Goal: Transaction & Acquisition: Purchase product/service

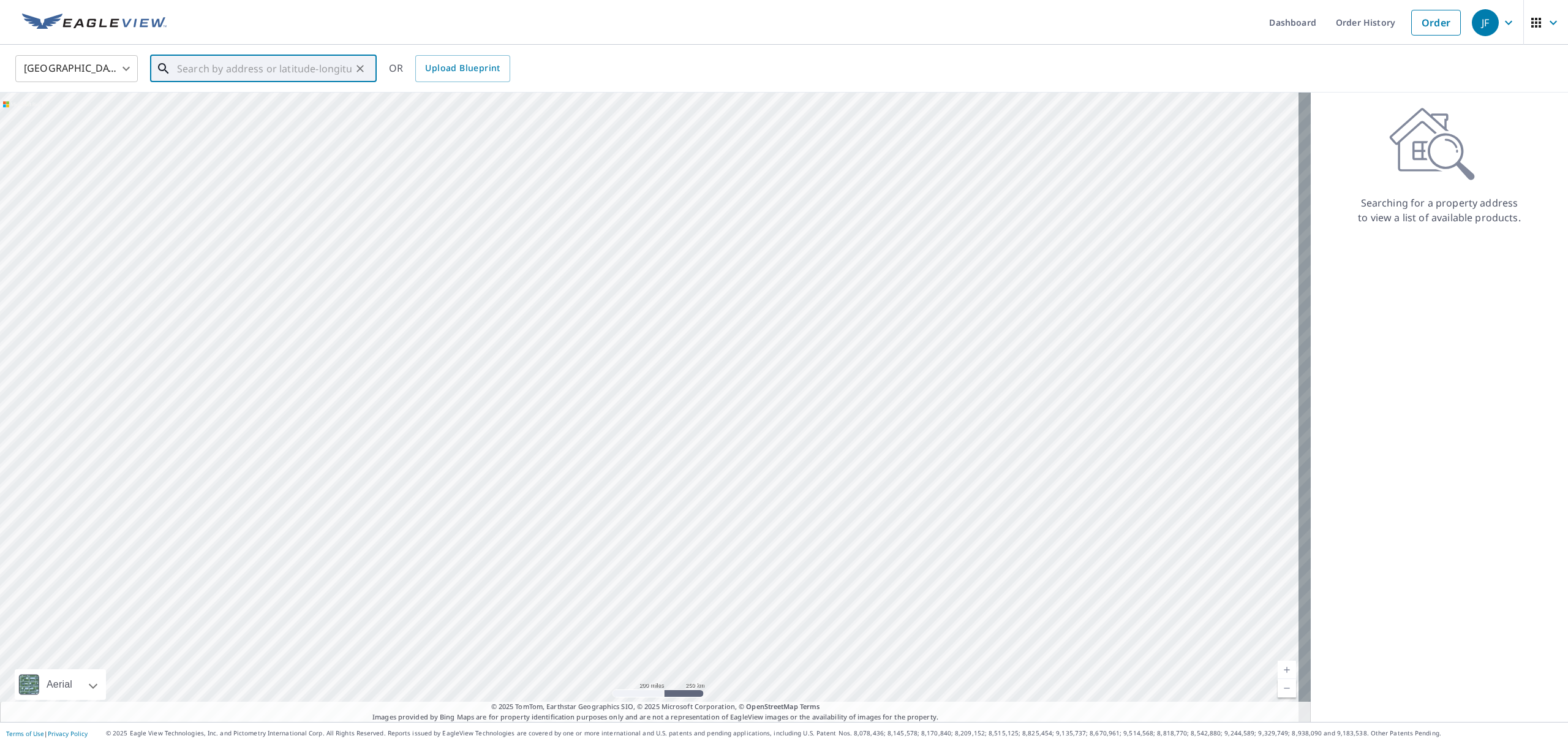
click at [250, 69] on input "text" at bounding box center [264, 68] width 175 height 34
click at [241, 110] on span "[STREET_ADDRESS]" at bounding box center [271, 104] width 192 height 15
type input "[STREET_ADDRESS][PERSON_NAME]"
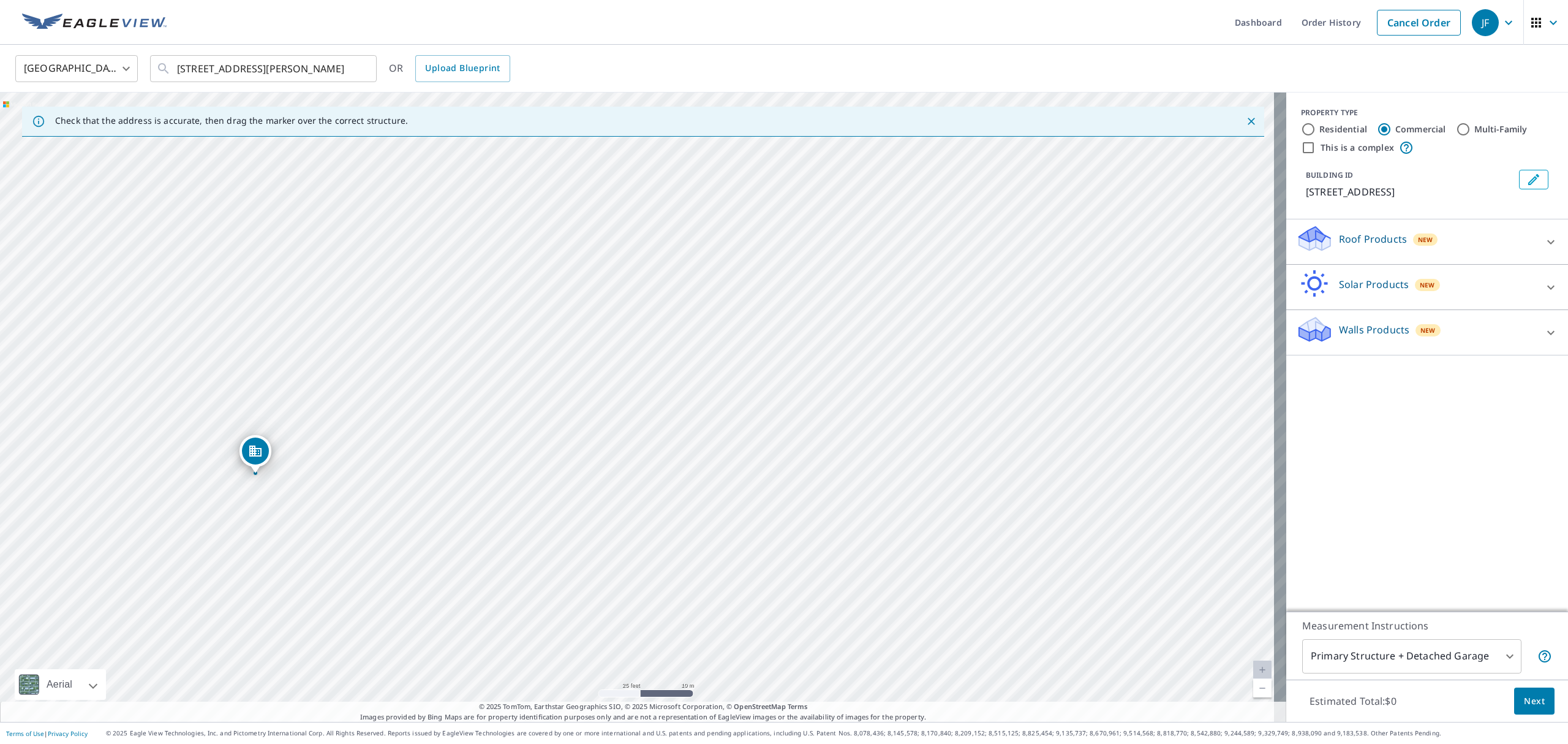
click at [1357, 242] on p "Roof Products" at bounding box center [1373, 239] width 68 height 15
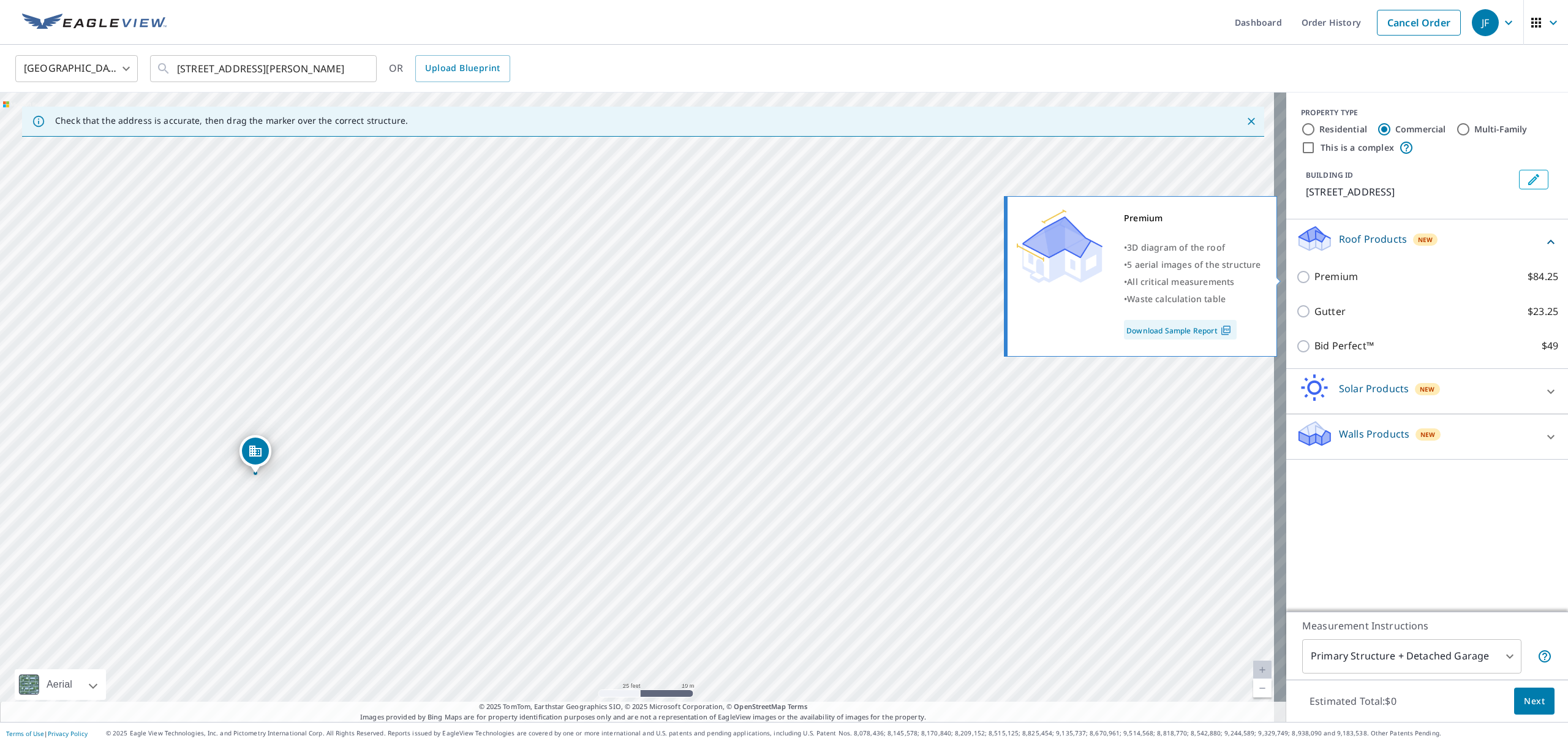
click at [1296, 275] on input "Premium $84.25" at bounding box center [1305, 276] width 18 height 15
checkbox input "true"
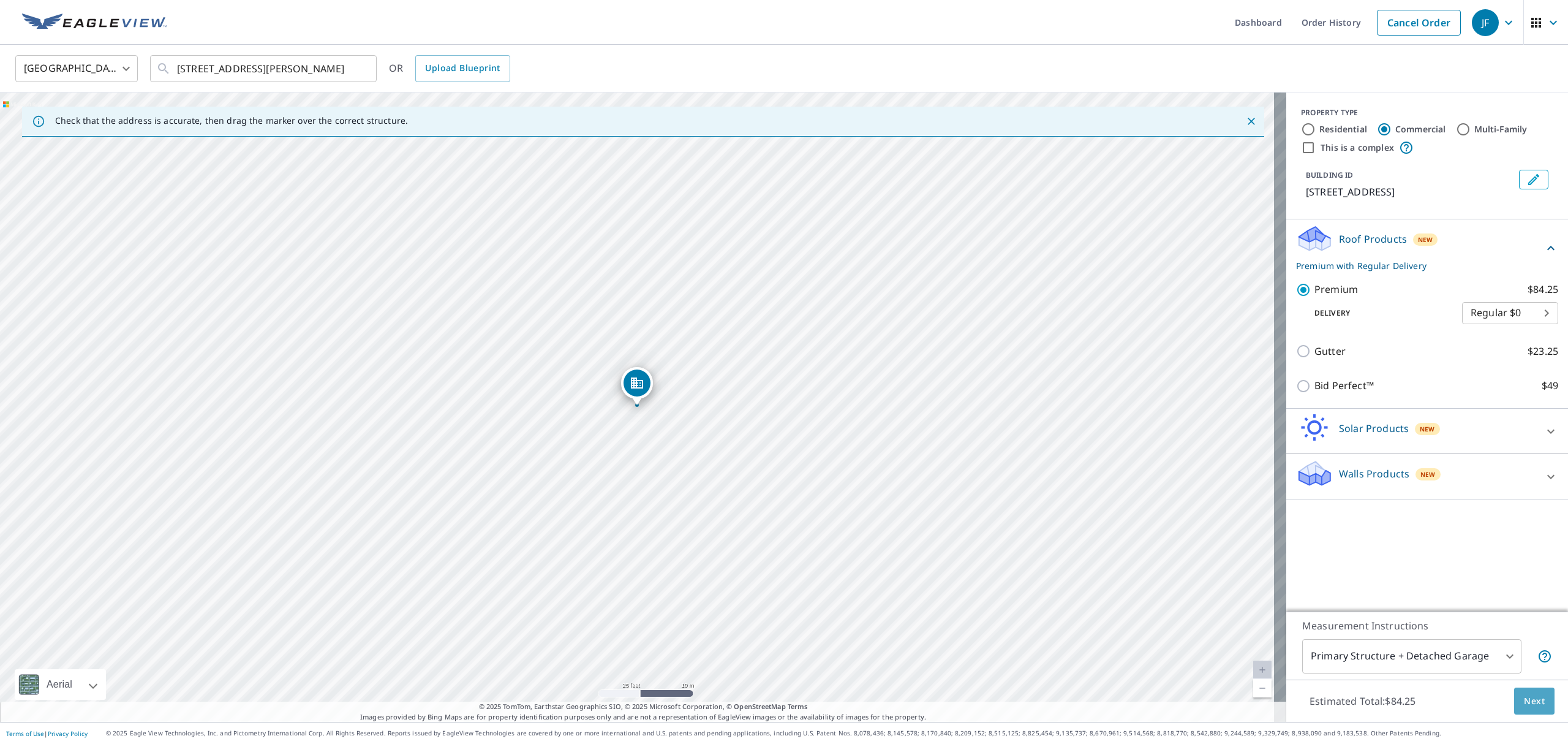
click at [1524, 702] on span "Next" at bounding box center [1534, 701] width 21 height 15
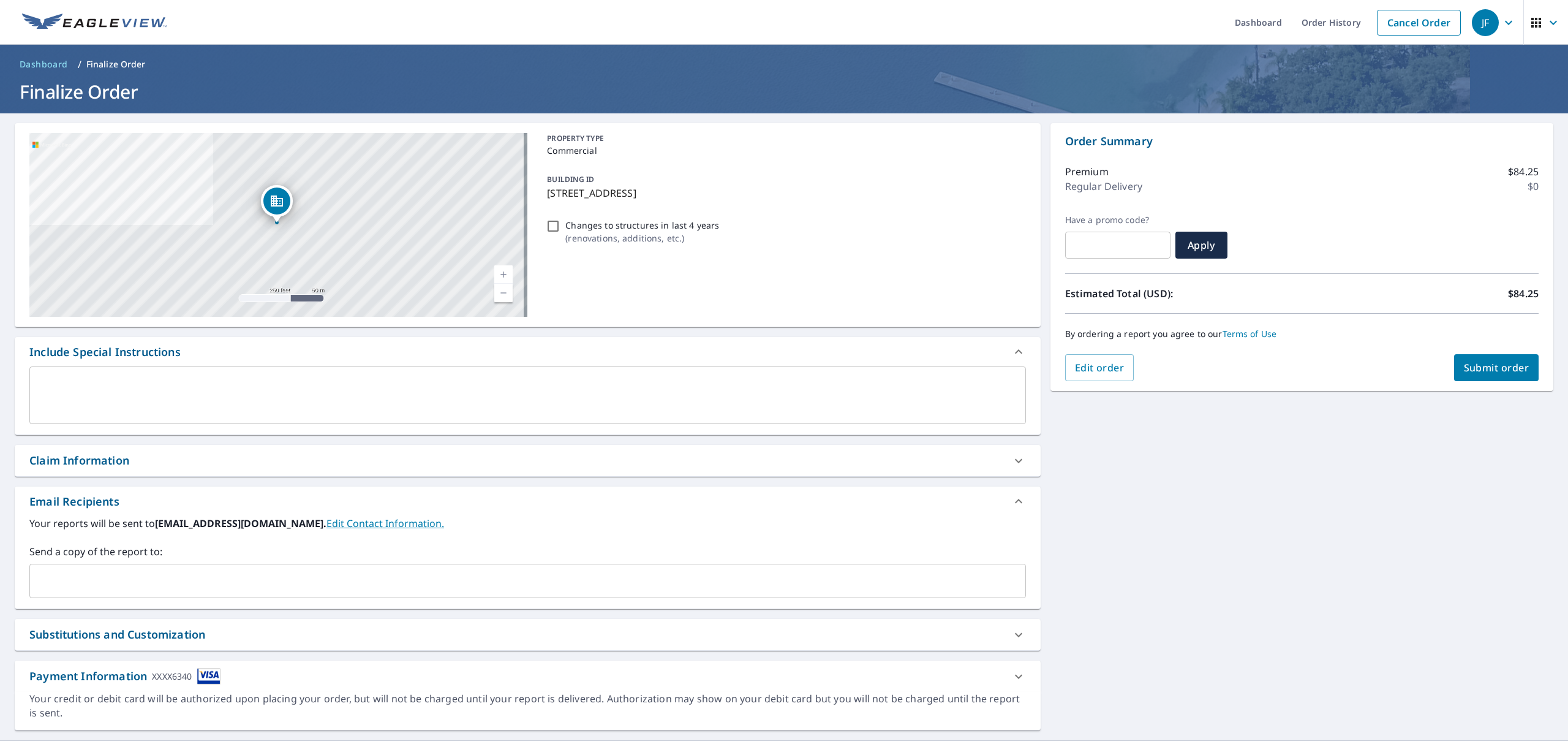
click at [104, 592] on input "text" at bounding box center [518, 581] width 967 height 23
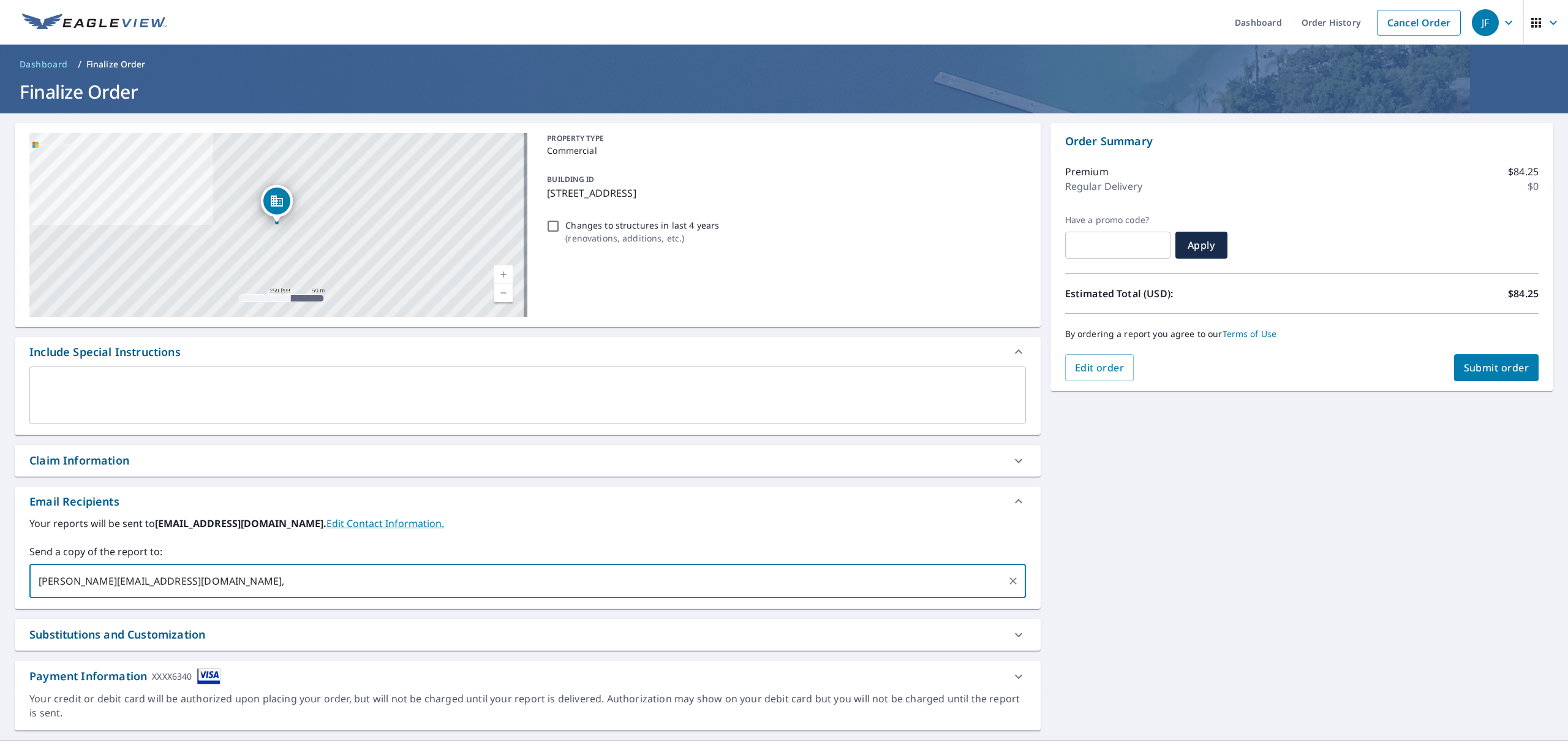
click at [156, 583] on input "[PERSON_NAME][EMAIL_ADDRESS][DOMAIN_NAME]," at bounding box center [518, 581] width 967 height 23
type input "[PERSON_NAME][EMAIL_ADDRESS][DOMAIN_NAME],[EMAIL_ADDRESS][DOMAIN_NAME]"
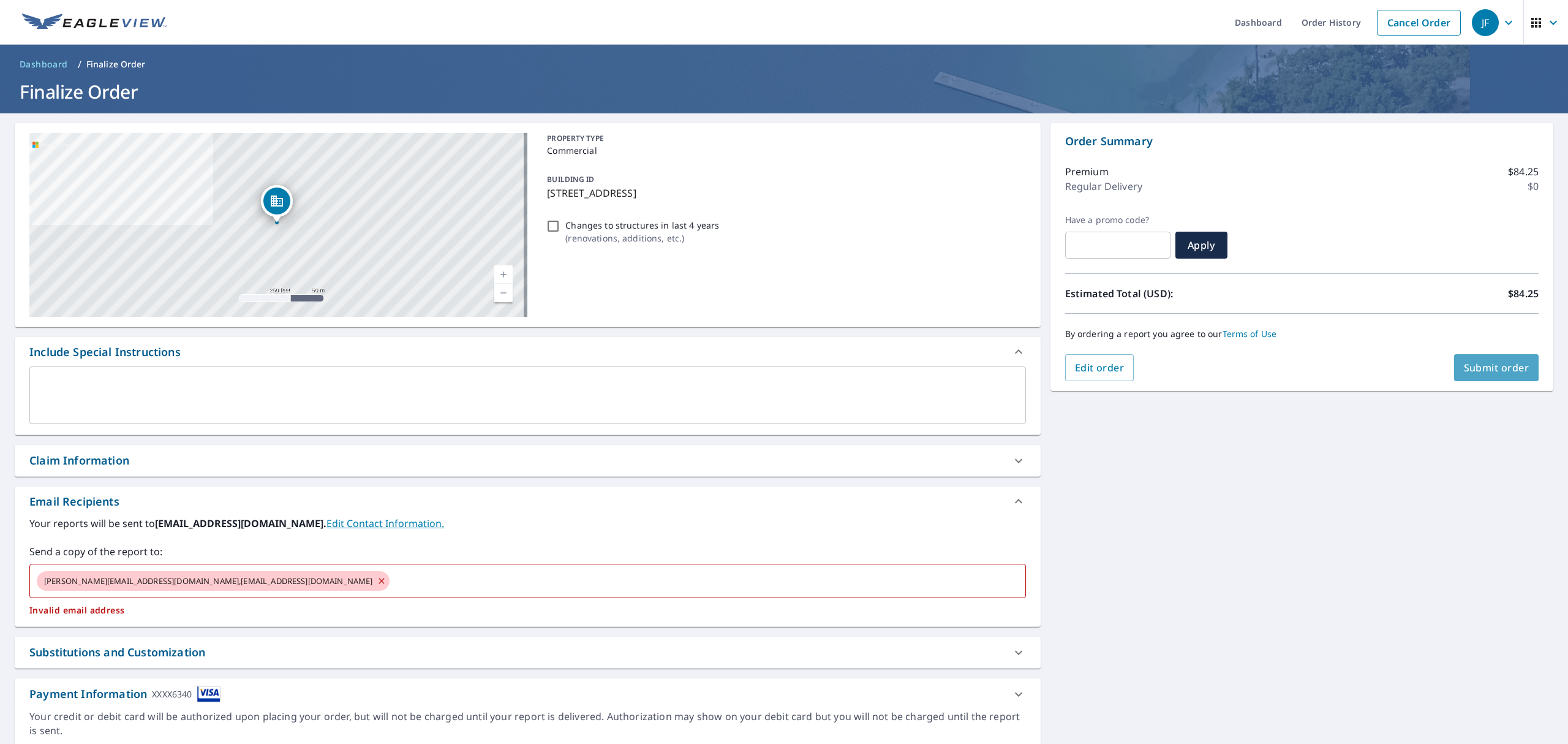
click at [1467, 361] on span "Submit order" at bounding box center [1497, 368] width 66 height 13
click at [180, 586] on span "[PERSON_NAME][EMAIL_ADDRESS][DOMAIN_NAME],[EMAIL_ADDRESS][DOMAIN_NAME]" at bounding box center [208, 581] width 343 height 11
click at [128, 578] on span "[PERSON_NAME][EMAIL_ADDRESS][DOMAIN_NAME],[EMAIL_ADDRESS][DOMAIN_NAME]" at bounding box center [208, 581] width 343 height 11
click at [123, 581] on span "[PERSON_NAME][EMAIL_ADDRESS][DOMAIN_NAME],[EMAIL_ADDRESS][DOMAIN_NAME]" at bounding box center [208, 581] width 343 height 11
click at [377, 580] on icon at bounding box center [381, 581] width 9 height 13
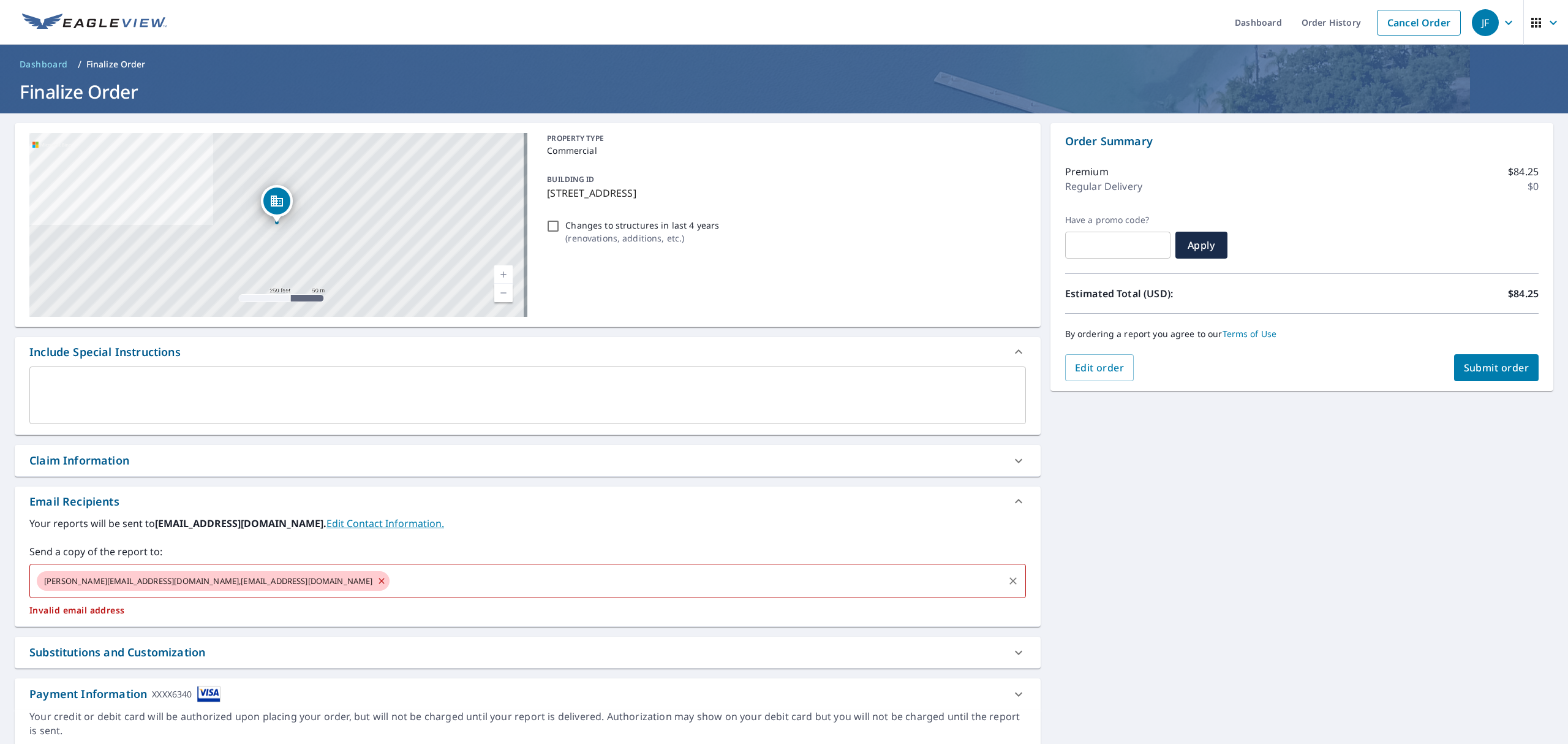
checkbox input "true"
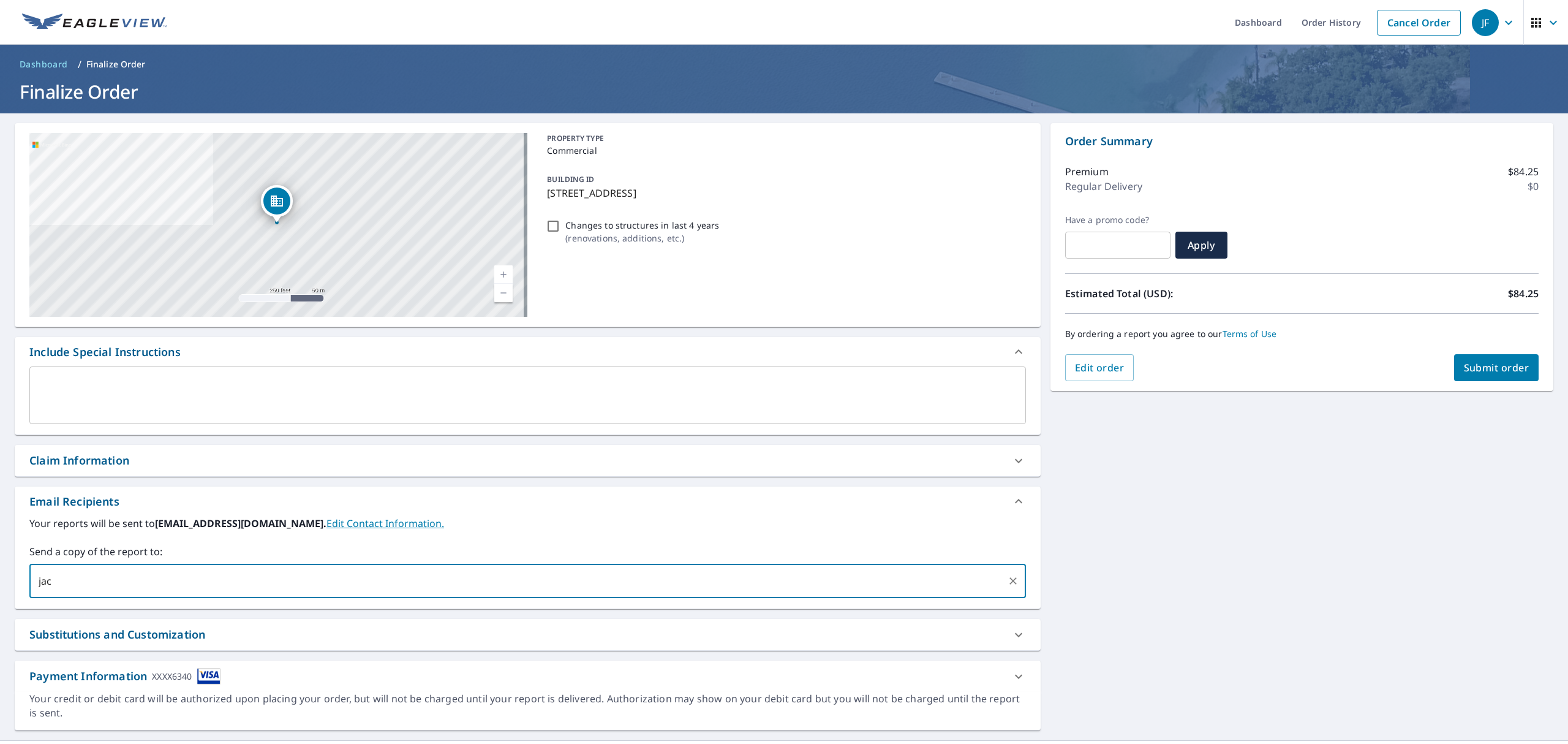
type input "[PERSON_NAME][EMAIL_ADDRESS][DOMAIN_NAME]"
checkbox input "true"
type input "[EMAIL_ADDRESS][DOMAIN_NAME]"
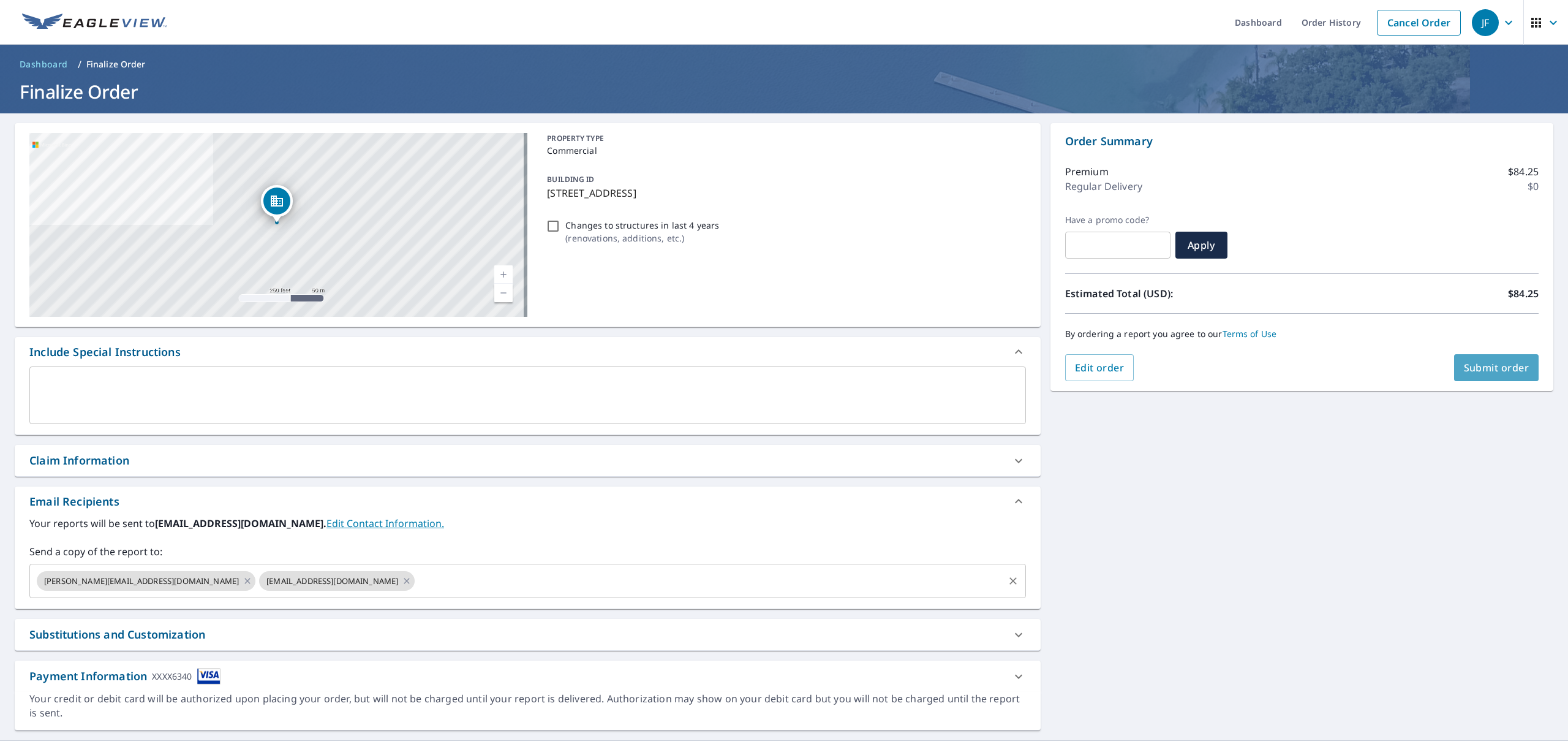
click at [1487, 369] on span "Submit order" at bounding box center [1497, 368] width 66 height 13
checkbox input "true"
